Goal: Find specific page/section: Find specific page/section

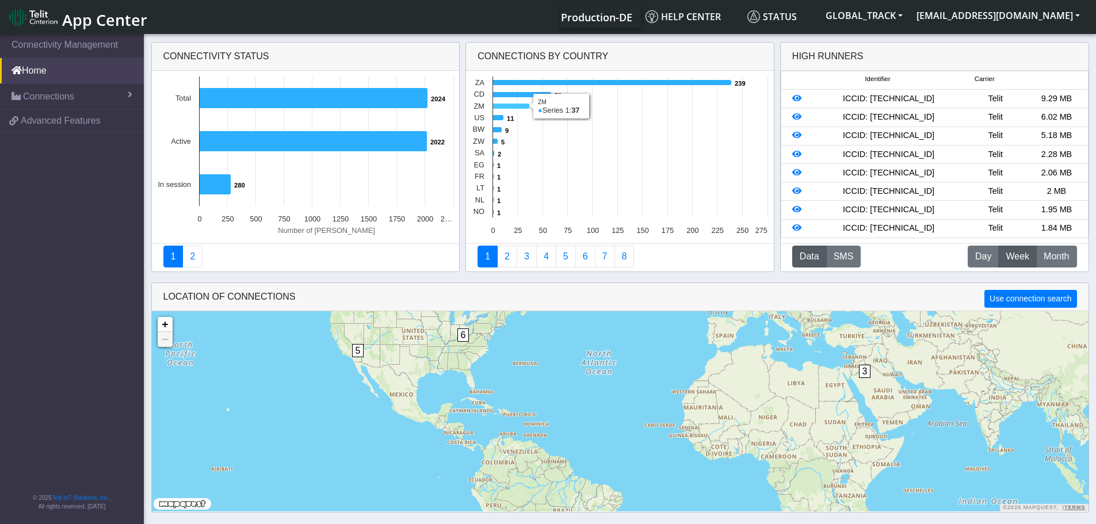
click at [516, 107] on icon at bounding box center [511, 107] width 37 height 6
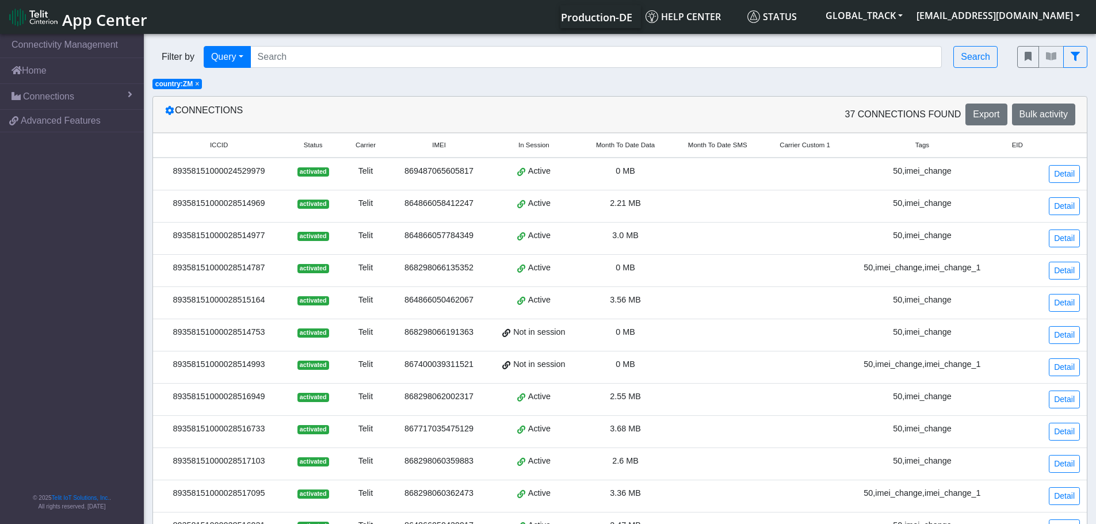
click at [197, 83] on span "×" at bounding box center [197, 84] width 4 height 8
